Goal: Task Accomplishment & Management: Manage account settings

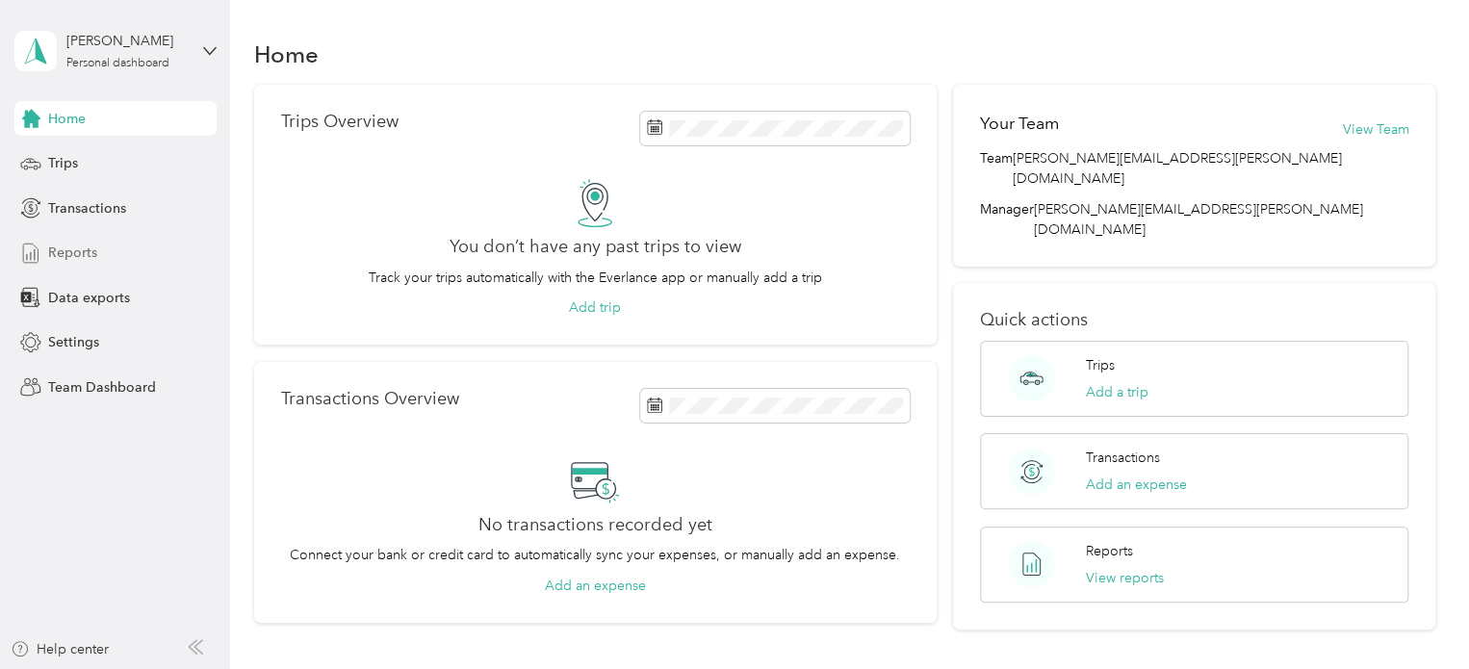
click at [54, 244] on span "Reports" at bounding box center [72, 253] width 49 height 20
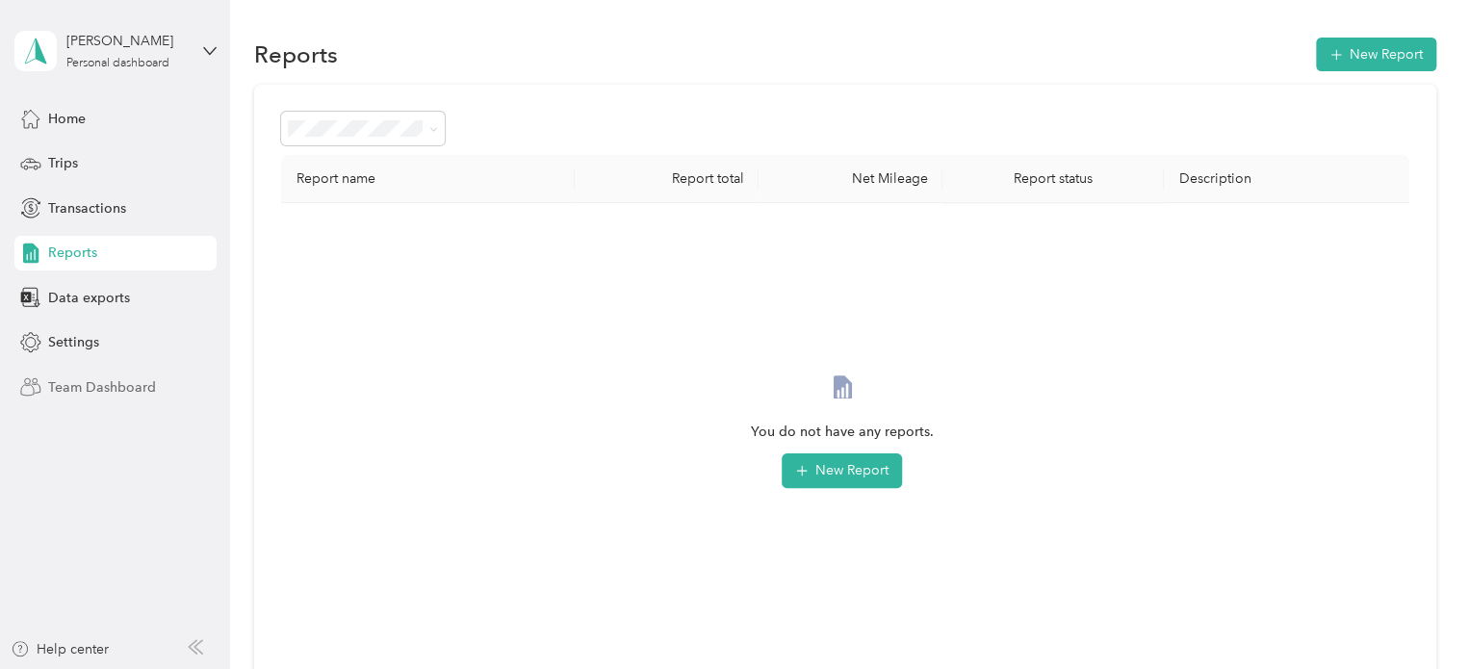
click at [75, 384] on span "Team Dashboard" at bounding box center [102, 387] width 108 height 20
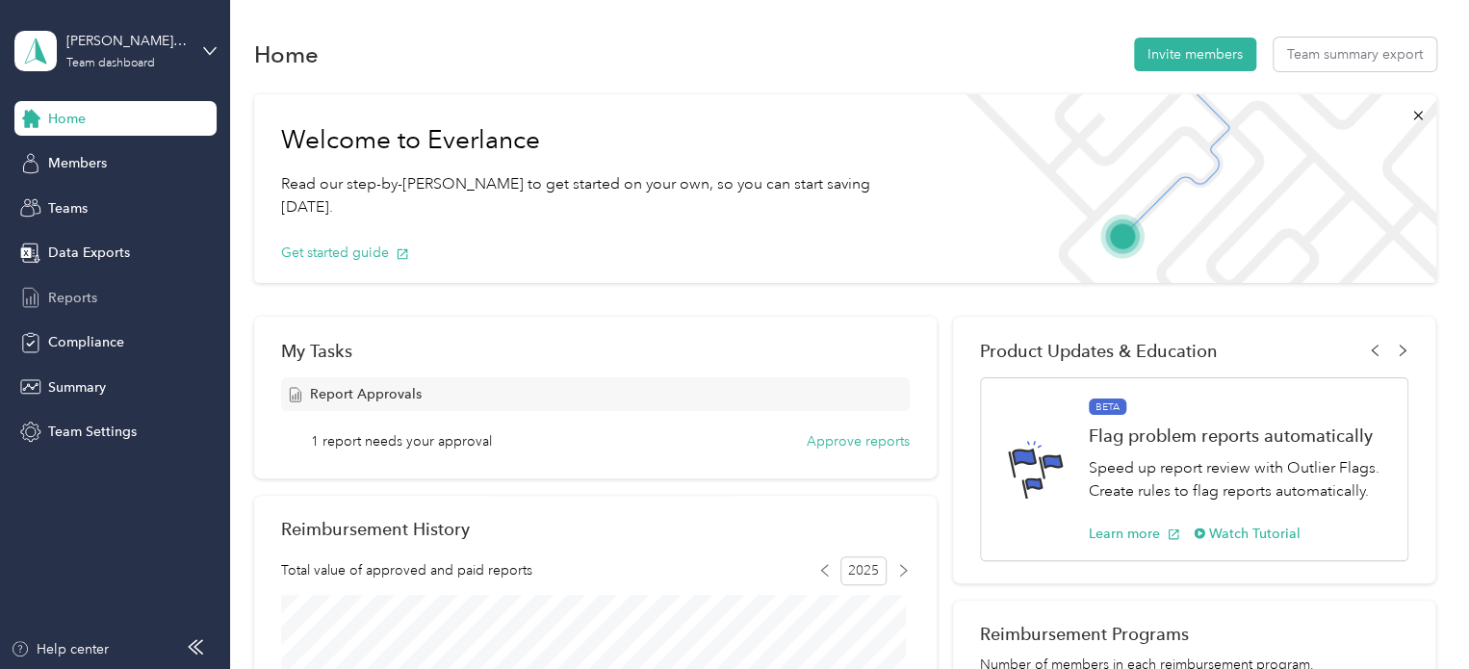
click at [75, 295] on span "Reports" at bounding box center [72, 298] width 49 height 20
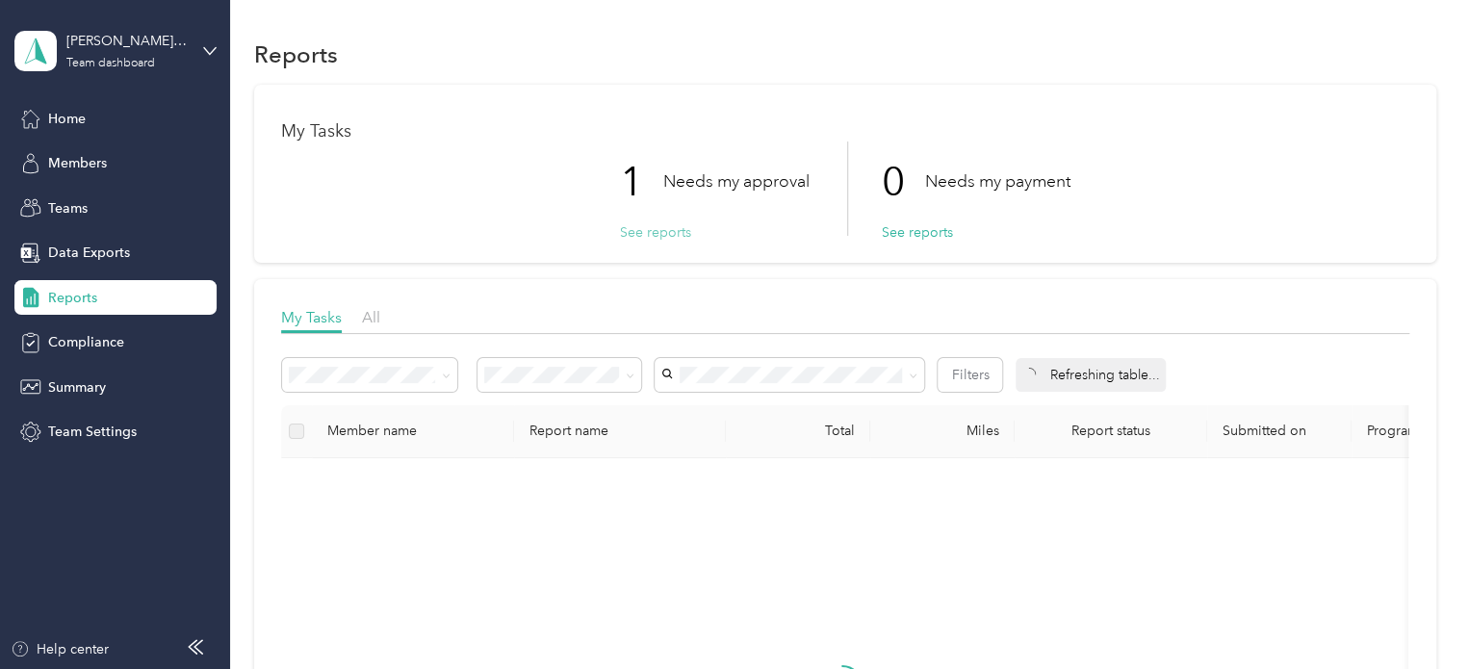
click at [643, 238] on button "See reports" at bounding box center [655, 232] width 71 height 20
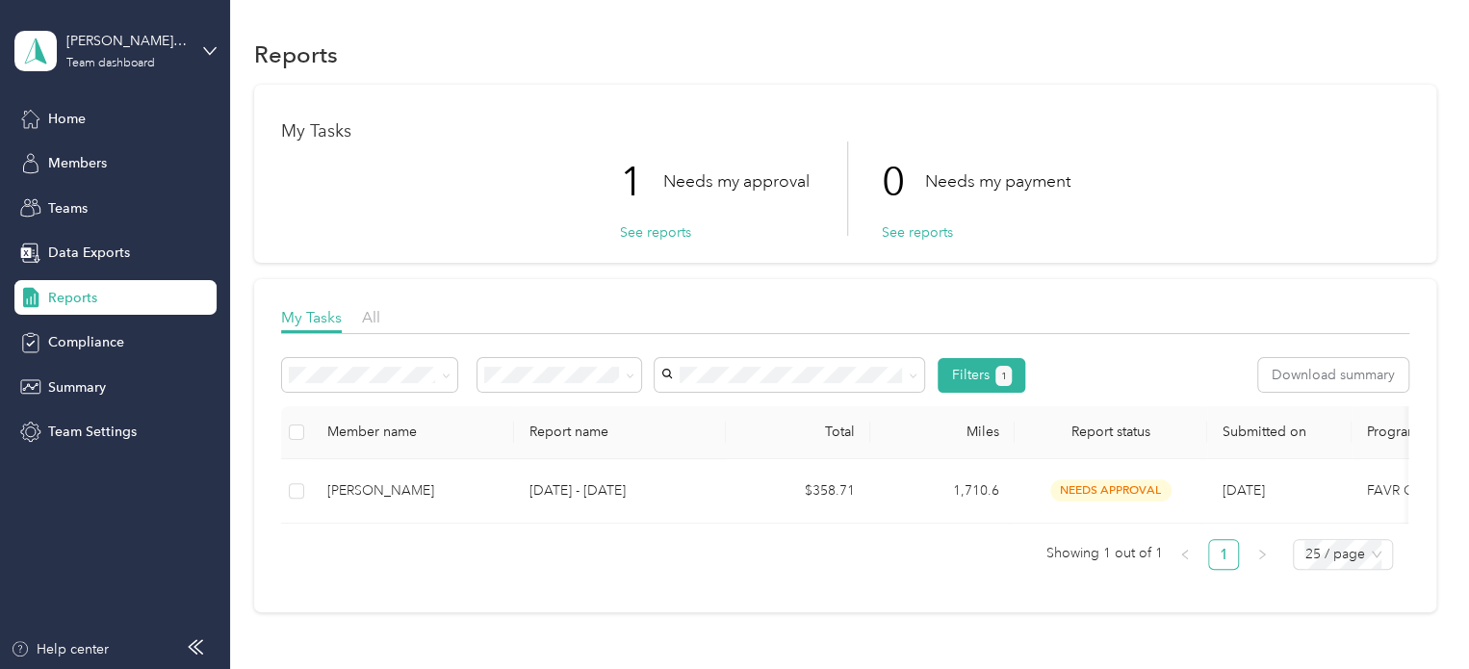
scroll to position [96, 0]
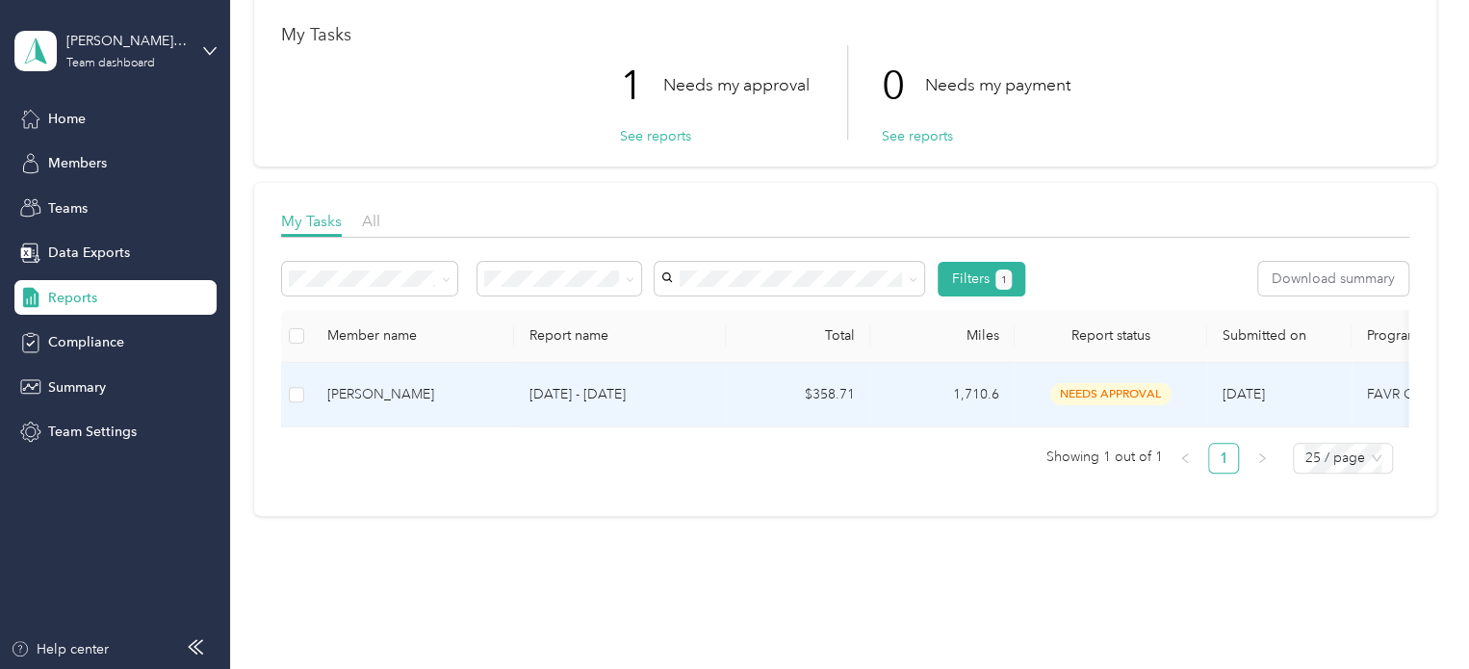
click at [1106, 388] on span "needs approval" at bounding box center [1110, 394] width 121 height 22
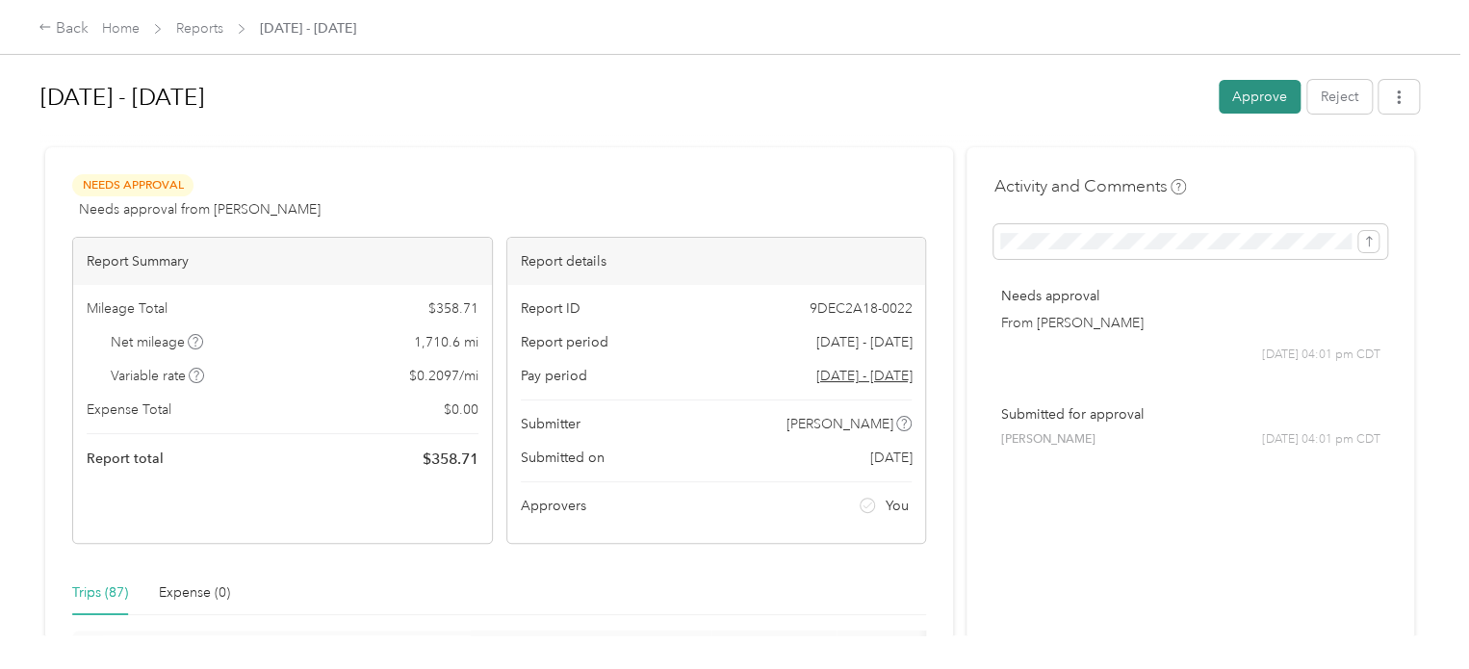
click at [1224, 89] on button "Approve" at bounding box center [1259, 97] width 82 height 34
